Goal: Communication & Community: Answer question/provide support

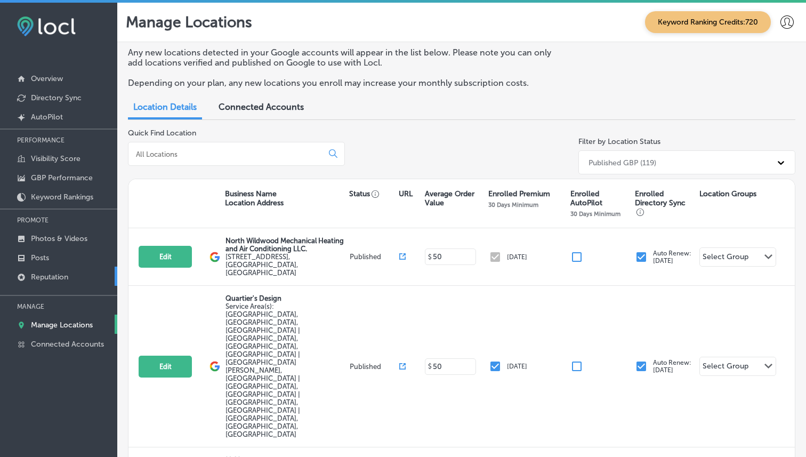
click at [59, 283] on link "Reputation" at bounding box center [58, 276] width 117 height 19
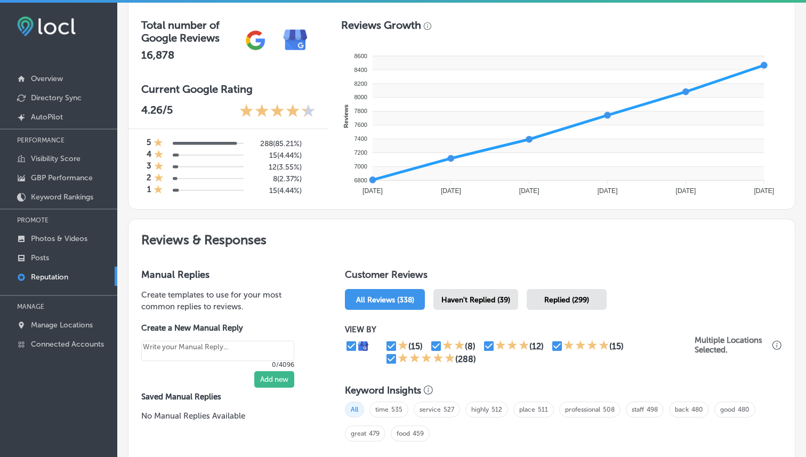
scroll to position [378, 0]
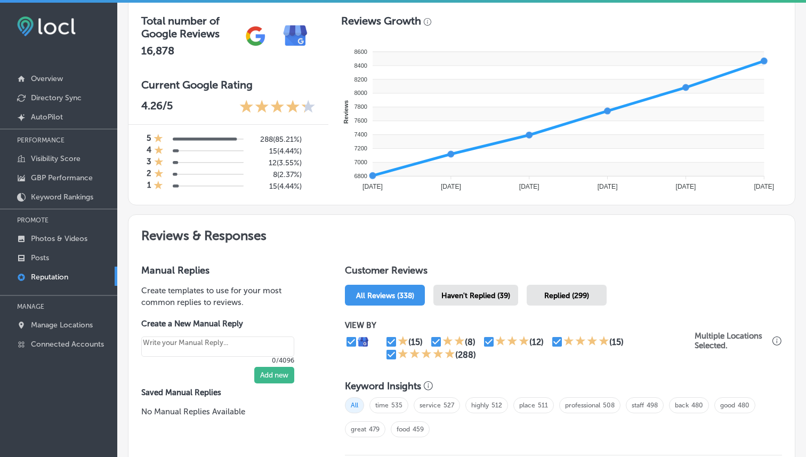
click at [566, 285] on div "Replied (299)" at bounding box center [567, 295] width 80 height 21
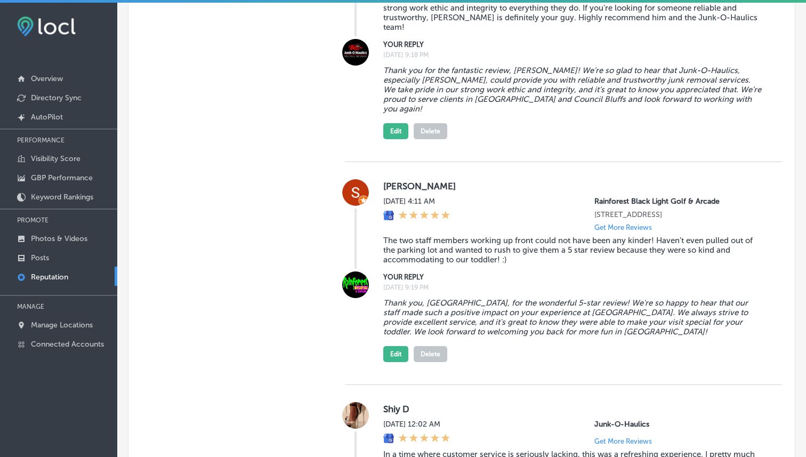
scroll to position [1413, 0]
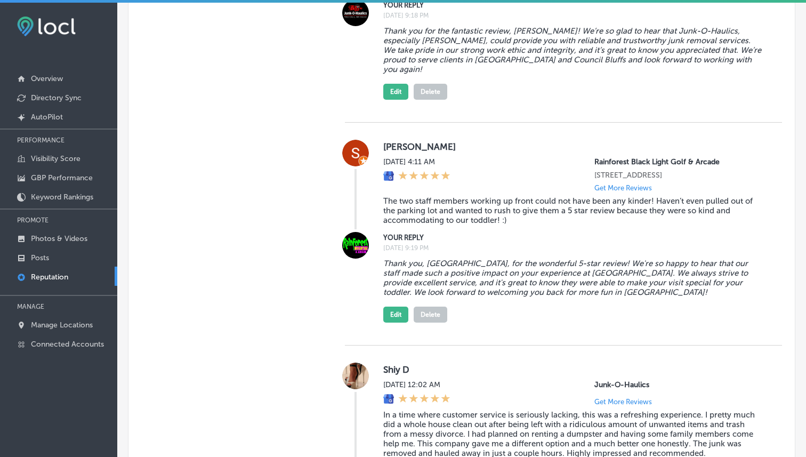
drag, startPoint x: 595, startPoint y: 173, endPoint x: 763, endPoint y: 172, distance: 168.5
click at [763, 171] on p "[STREET_ADDRESS]" at bounding box center [679, 175] width 171 height 9
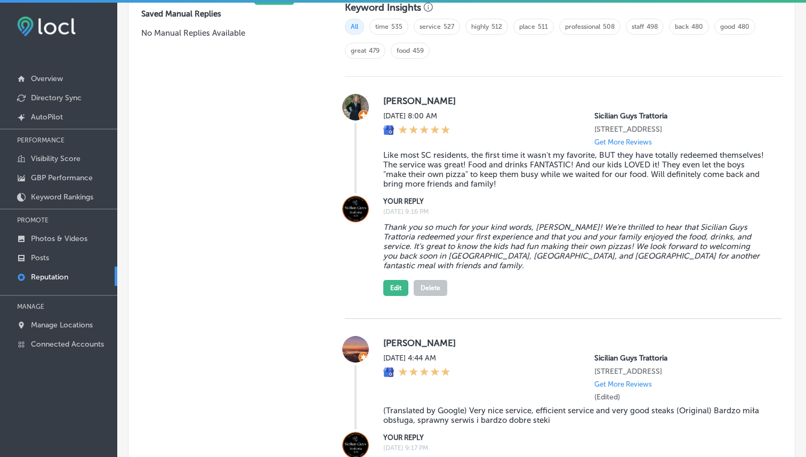
scroll to position [756, 0]
click at [392, 294] on button "Edit" at bounding box center [395, 289] width 25 height 16
type textarea "x"
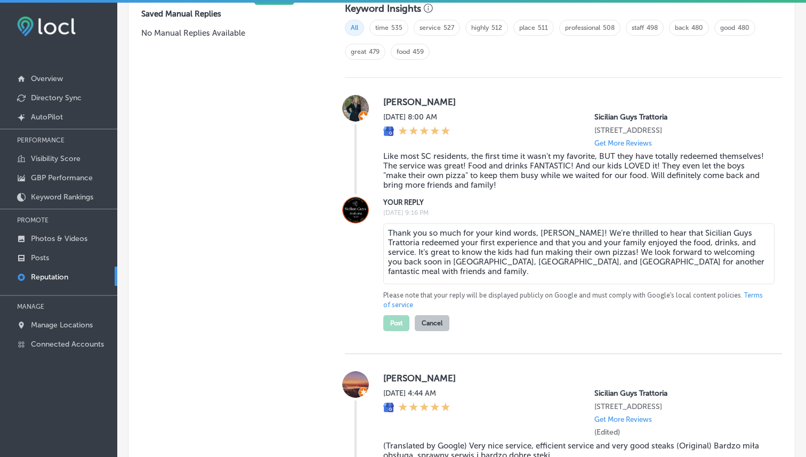
scroll to position [755, 0]
drag, startPoint x: 667, startPoint y: 136, endPoint x: 598, endPoint y: 126, distance: 70.1
click at [598, 127] on p "[STREET_ADDRESS]" at bounding box center [679, 131] width 171 height 9
drag, startPoint x: 445, startPoint y: 272, endPoint x: 589, endPoint y: 271, distance: 143.4
click at [589, 271] on textarea "Thank you so much for your kind words, [PERSON_NAME]! We’re thrilled to hear th…" at bounding box center [578, 254] width 391 height 61
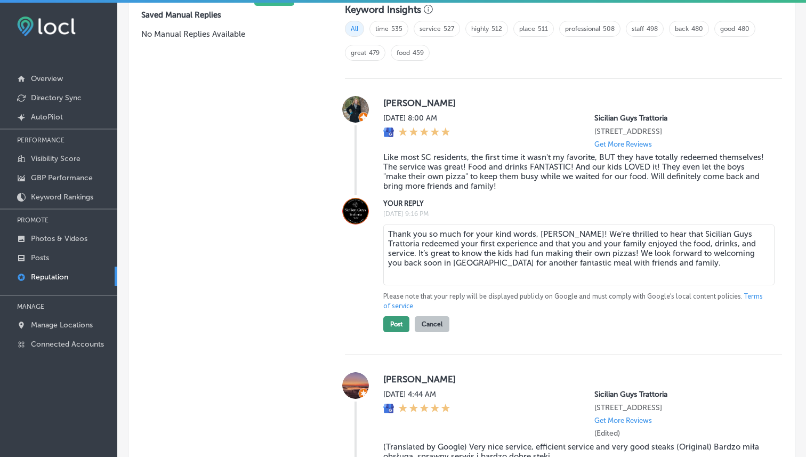
type textarea "Thank you so much for your kind words, [PERSON_NAME]! We’re thrilled to hear th…"
click at [396, 328] on button "Post" at bounding box center [396, 324] width 26 height 16
type textarea "x"
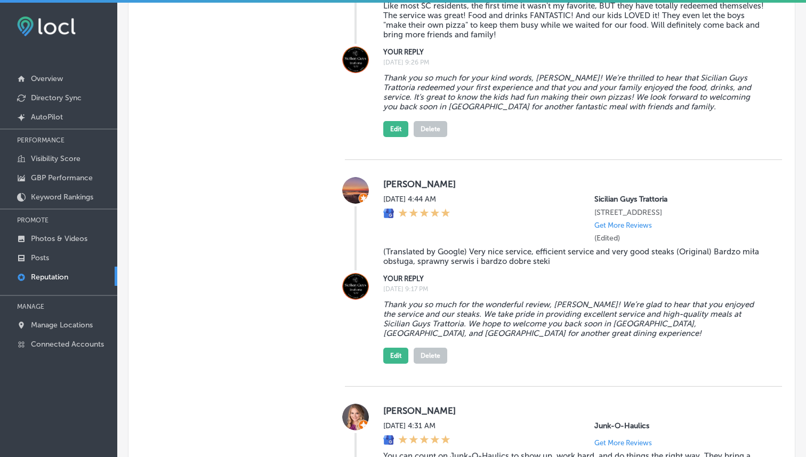
scroll to position [950, 0]
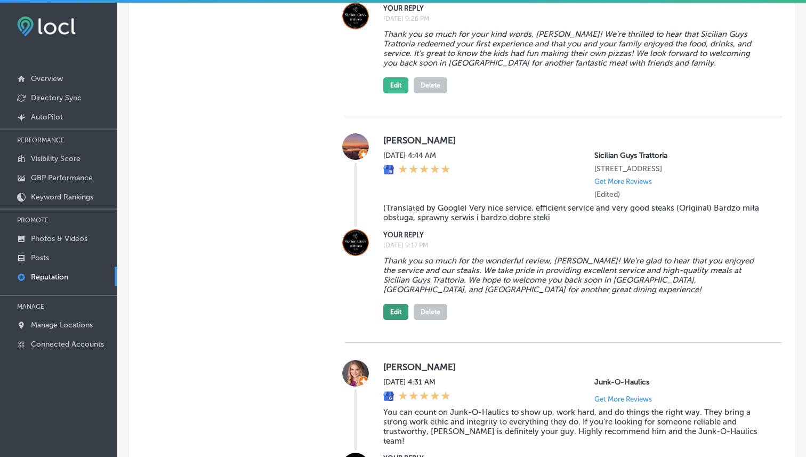
click at [393, 320] on button "Edit" at bounding box center [395, 312] width 25 height 16
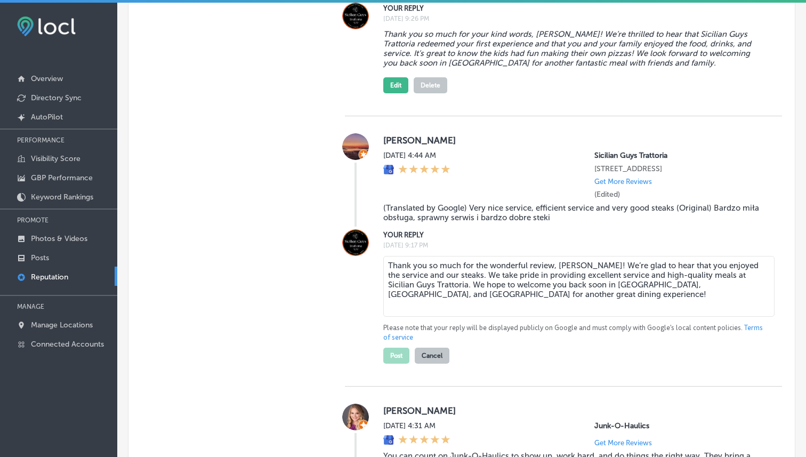
drag, startPoint x: 638, startPoint y: 302, endPoint x: 733, endPoint y: 301, distance: 95.4
click at [733, 301] on textarea "Thank you so much for the wonderful review, [PERSON_NAME]! We’re glad to hear t…" at bounding box center [578, 286] width 391 height 61
drag, startPoint x: 741, startPoint y: 301, endPoint x: 648, endPoint y: 301, distance: 93.3
click at [647, 301] on textarea "Thank you so much for the wonderful review, [PERSON_NAME]! We’re glad to hear t…" at bounding box center [578, 286] width 391 height 61
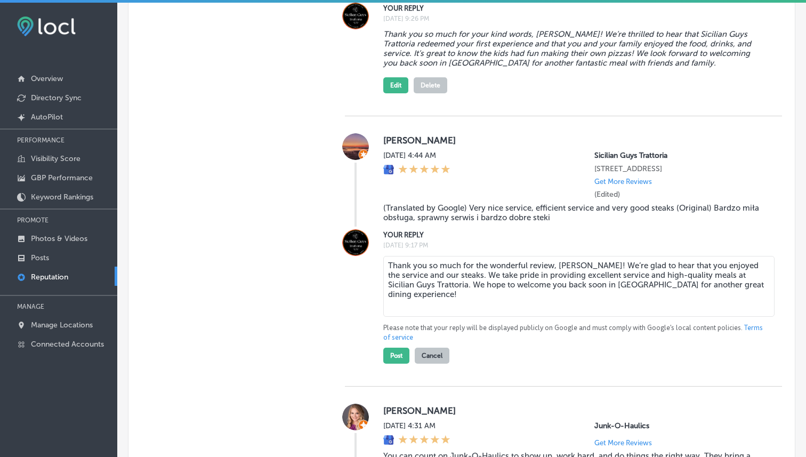
drag, startPoint x: 675, startPoint y: 300, endPoint x: 639, endPoint y: 301, distance: 36.3
click at [639, 301] on textarea "Thank you so much for the wonderful review, [PERSON_NAME]! We’re glad to hear t…" at bounding box center [578, 286] width 391 height 61
type textarea "Thank you so much for the wonderful review, [PERSON_NAME]! We’re glad to hear t…"
click at [390, 364] on button "Post" at bounding box center [396, 356] width 26 height 16
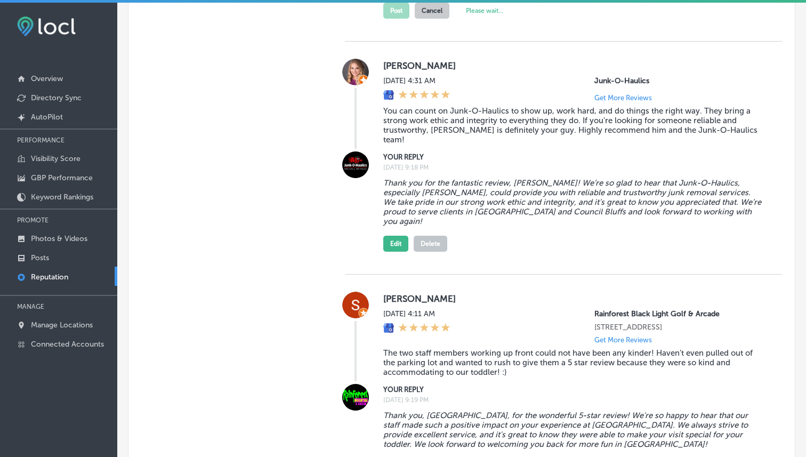
scroll to position [1307, 0]
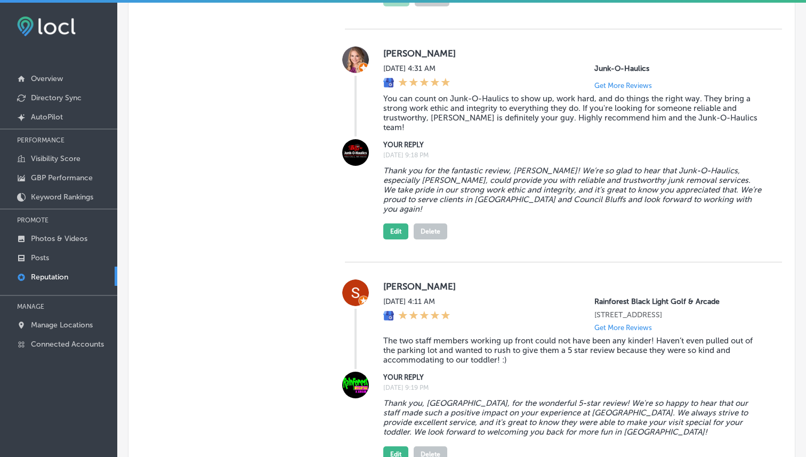
type textarea "x"
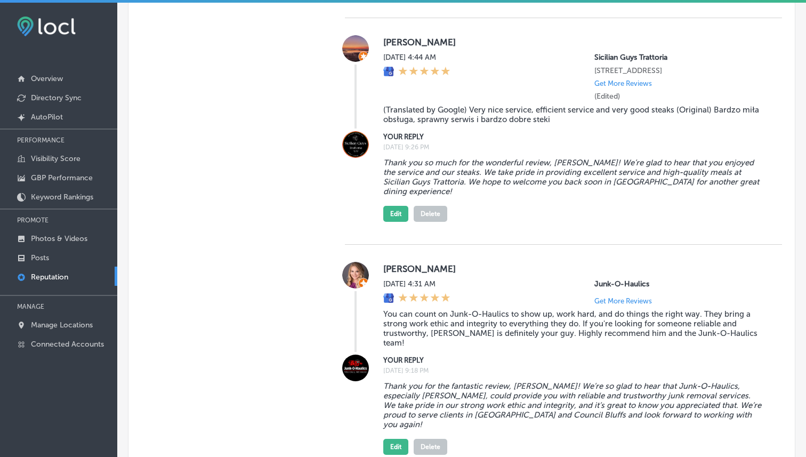
scroll to position [1055, 0]
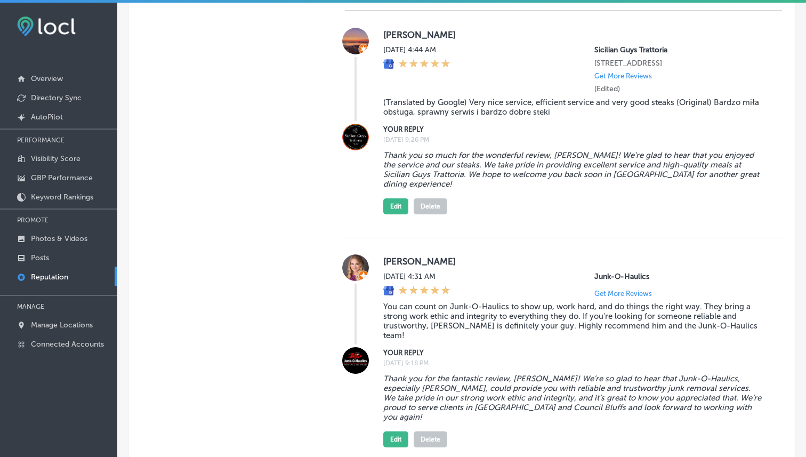
drag, startPoint x: 669, startPoint y: 82, endPoint x: 592, endPoint y: 57, distance: 80.6
click at [592, 57] on div "[DATE] 4:44 AM Sicilian Guys Trattoria [STREET_ADDRESS] Get More Reviews (Edite…" at bounding box center [574, 69] width 382 height 48
click at [643, 237] on div "[PERSON_NAME] [DATE] 4:44 AM Sicilian Guys Trattoria [STREET_ADDRESS] Get More …" at bounding box center [563, 124] width 437 height 227
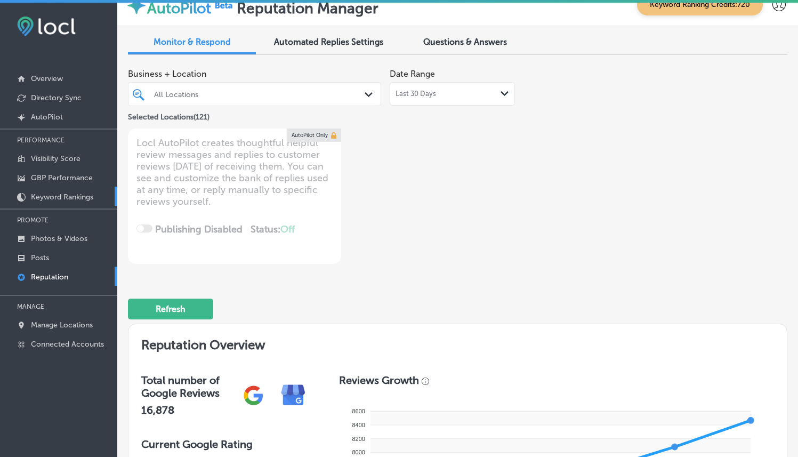
scroll to position [0, 0]
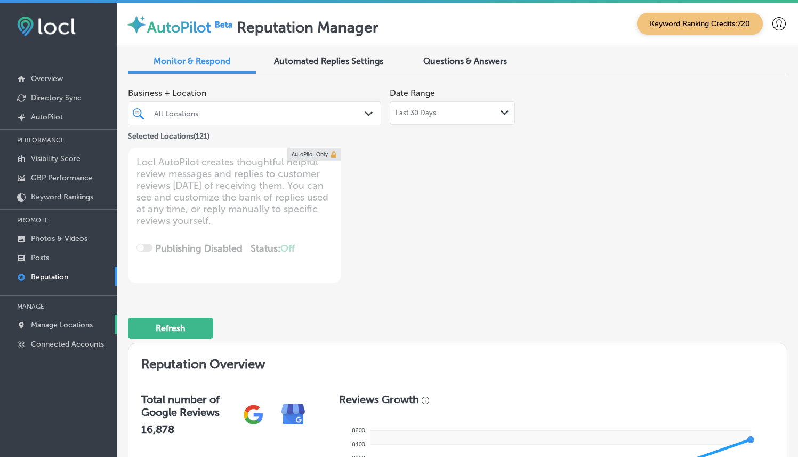
click at [63, 322] on p "Manage Locations" at bounding box center [62, 324] width 62 height 9
